Goal: Find specific page/section: Find specific page/section

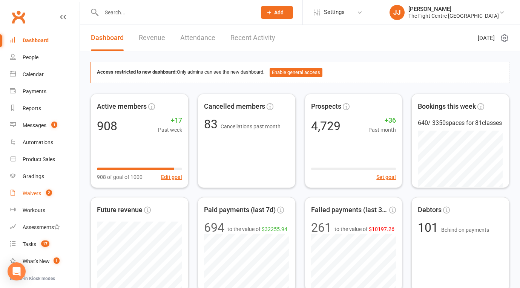
click at [47, 188] on link "Waivers 2" at bounding box center [45, 193] width 70 height 17
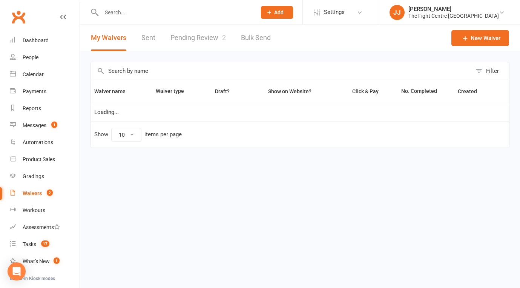
select select "50"
click at [204, 35] on link "Pending Review 2" at bounding box center [198, 38] width 55 height 26
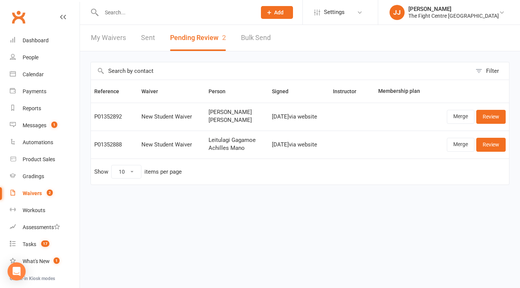
click at [17, 19] on link "Clubworx" at bounding box center [18, 17] width 19 height 19
